Goal: Book appointment/travel/reservation

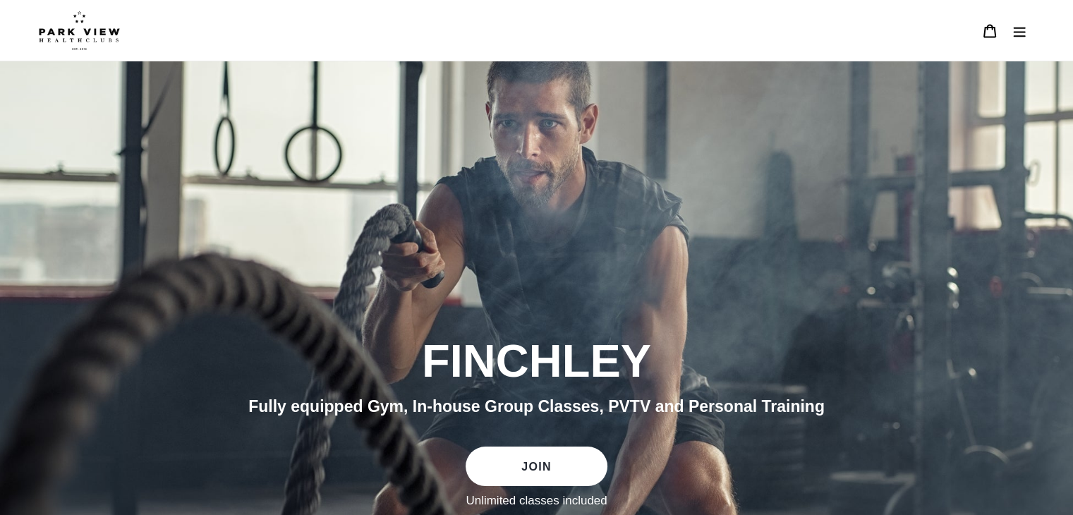
click at [1022, 33] on icon "Menu" at bounding box center [1019, 31] width 14 height 14
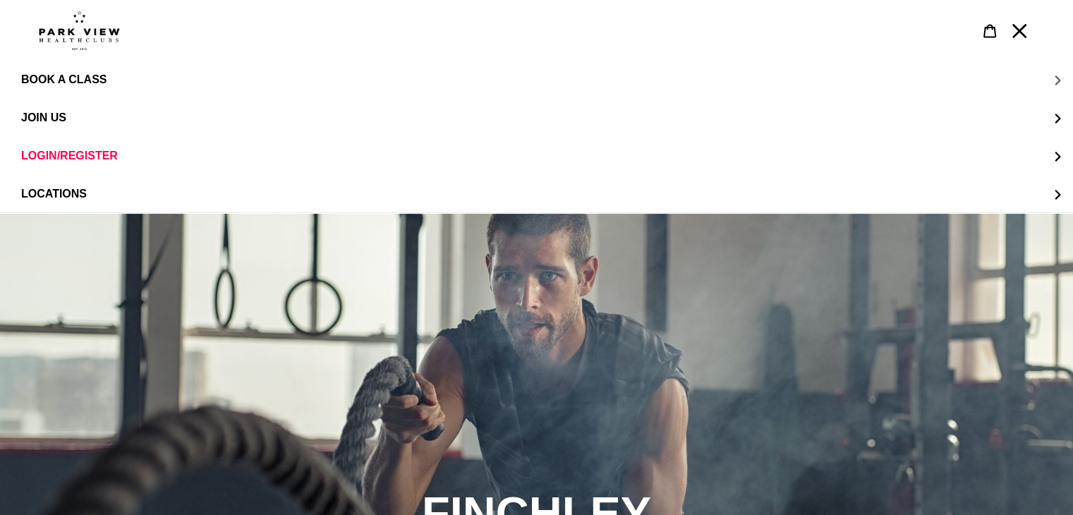
click at [92, 78] on span "BOOK A CLASS" at bounding box center [63, 79] width 85 height 13
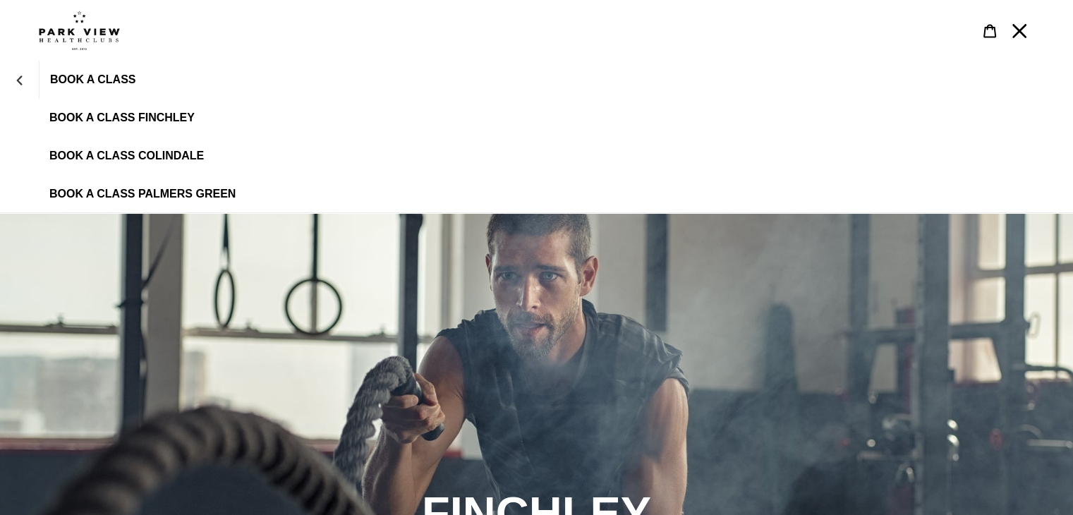
click at [150, 190] on span "BOOK A CLASS PALMERS GREEN" at bounding box center [142, 194] width 186 height 13
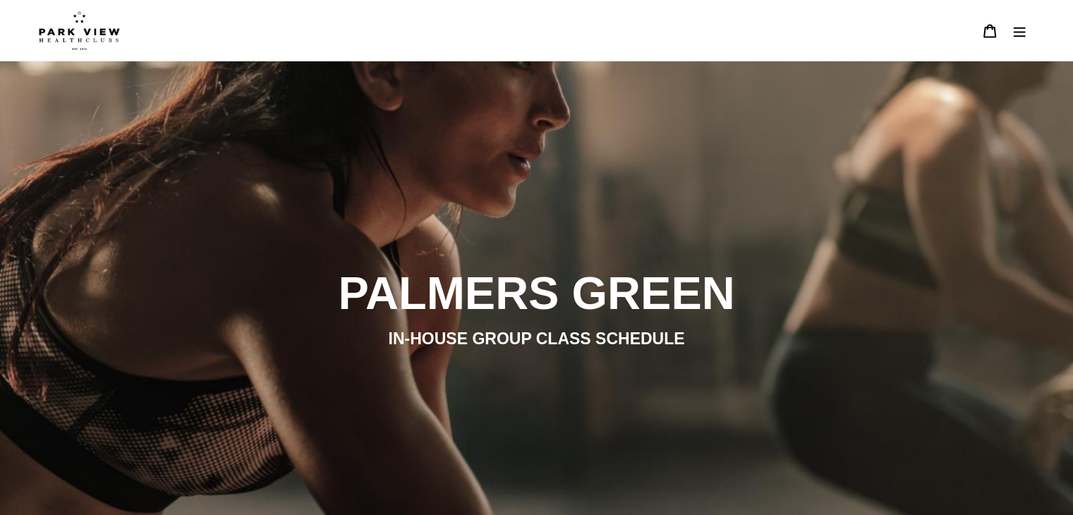
click at [1014, 30] on icon "Menu" at bounding box center [1019, 31] width 14 height 14
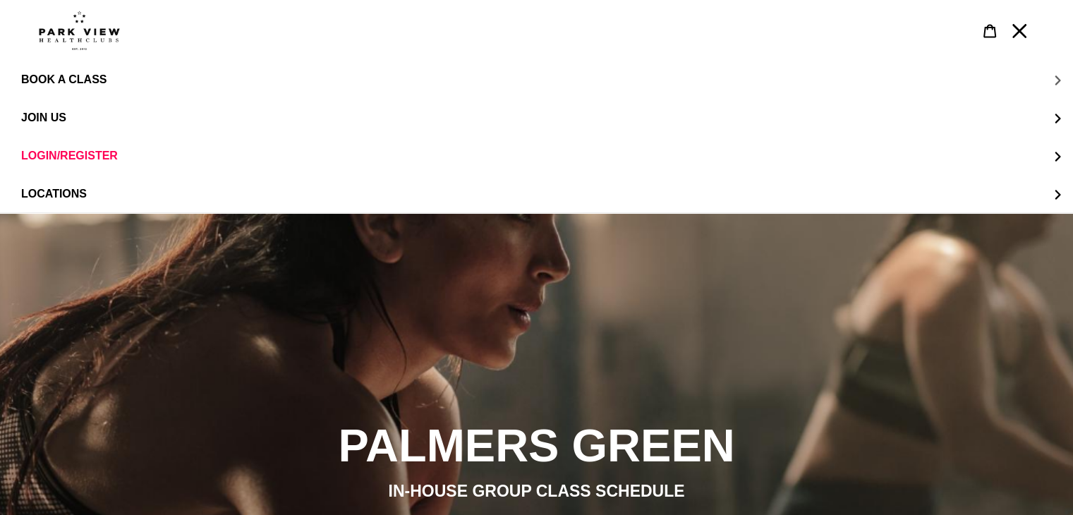
click at [88, 77] on span "BOOK A CLASS" at bounding box center [63, 79] width 85 height 12
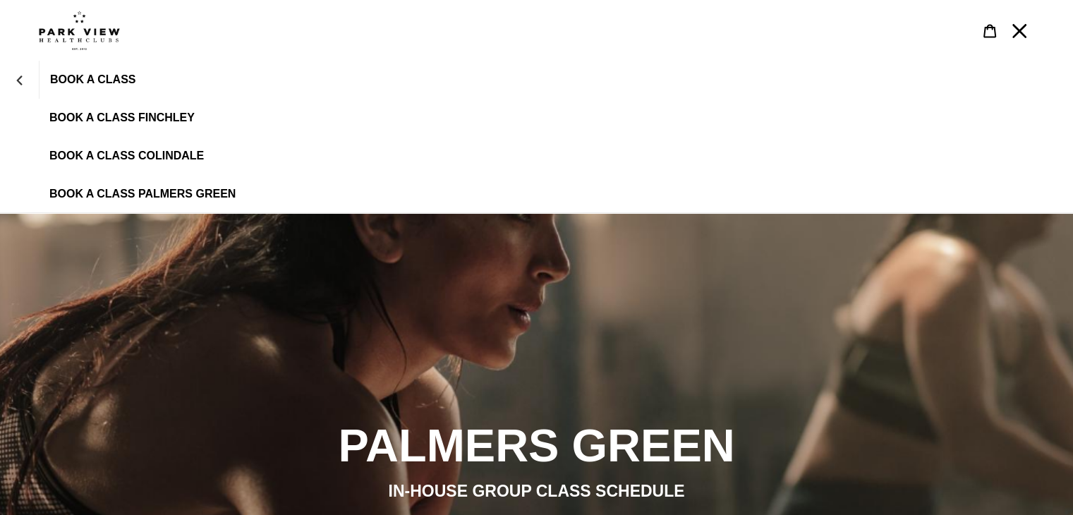
click at [145, 110] on link "BOOK A CLASS FINCHLEY" at bounding box center [536, 118] width 1073 height 38
click at [192, 192] on span "BOOK A CLASS PALMERS GREEN" at bounding box center [142, 194] width 186 height 13
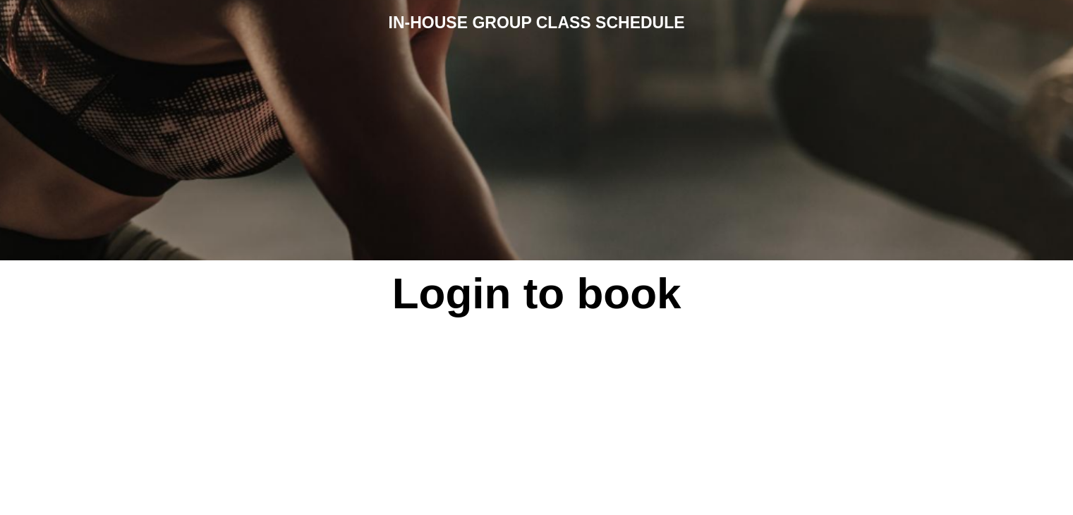
scroll to position [125, 0]
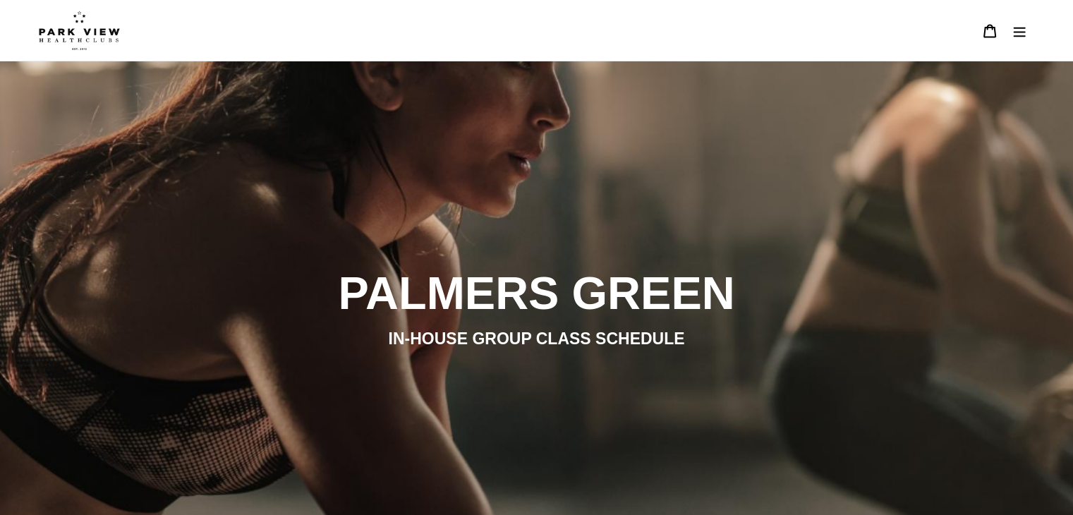
click at [1017, 35] on icon "Menu" at bounding box center [1019, 31] width 14 height 14
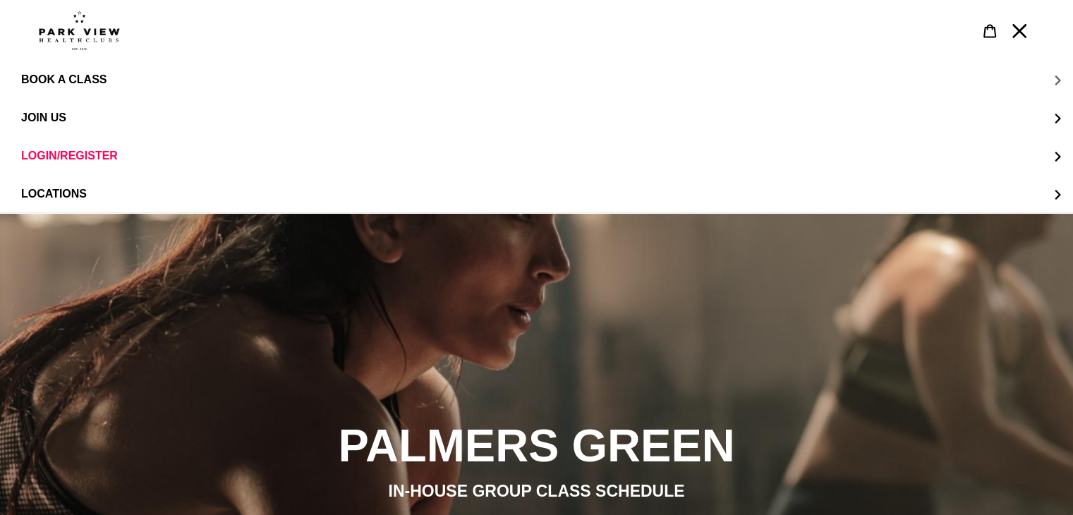
click at [78, 85] on span "BOOK A CLASS" at bounding box center [63, 79] width 85 height 12
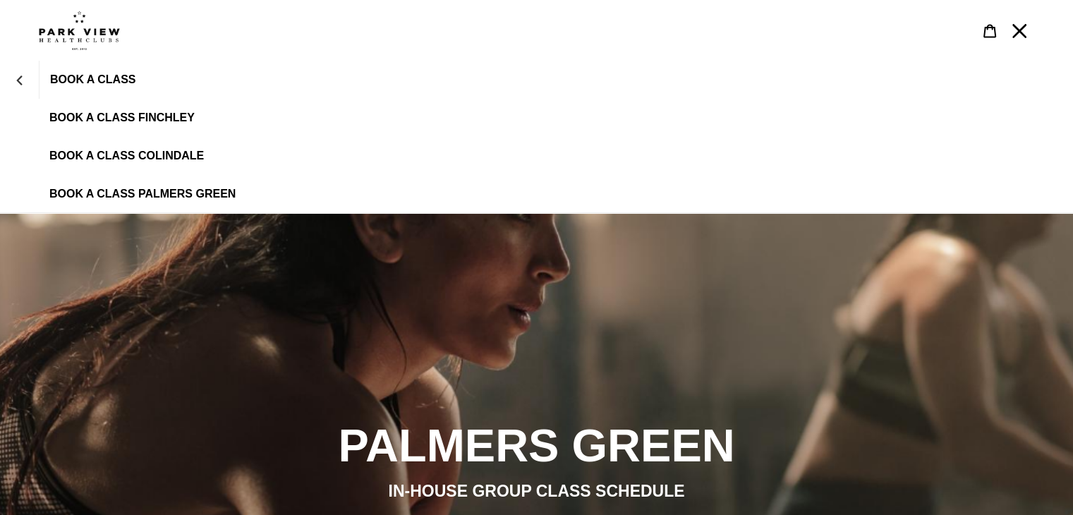
click at [169, 154] on span "BOOK A CLASS COLINDALE" at bounding box center [126, 156] width 154 height 13
